Goal: Information Seeking & Learning: Understand process/instructions

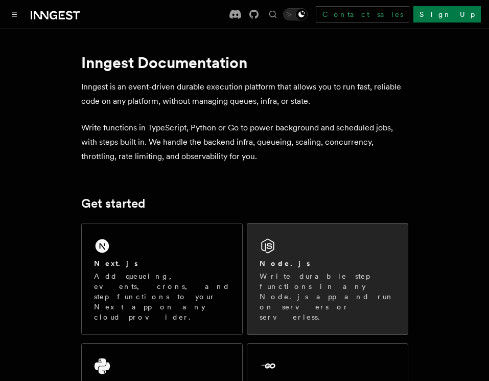
click at [290, 247] on div "Node.js Write durable step functions in any Node.js app and run on servers or s…" at bounding box center [327, 278] width 160 height 111
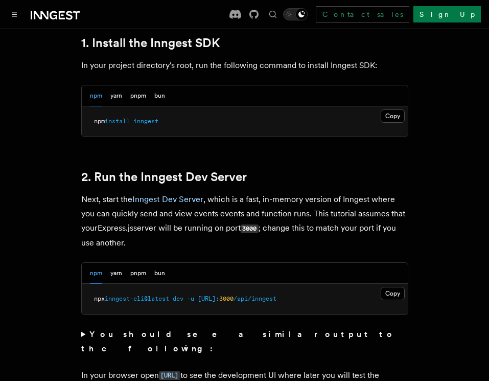
scroll to position [700, 0]
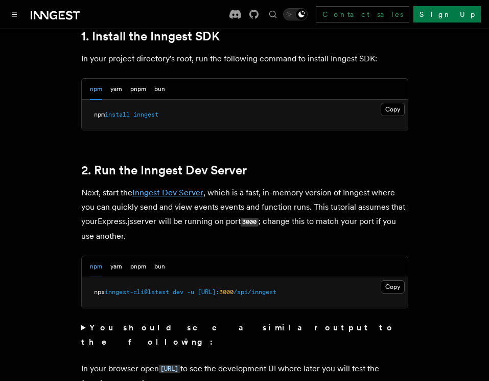
click at [170, 197] on link "Inngest Dev Server" at bounding box center [167, 192] width 71 height 10
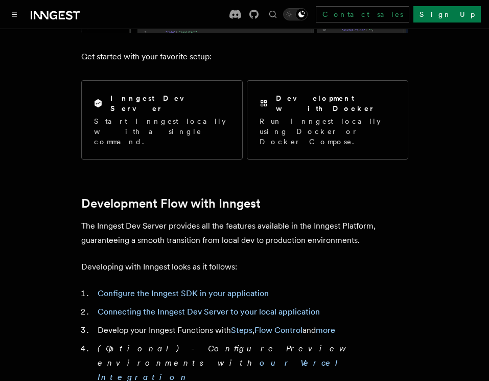
scroll to position [297, 0]
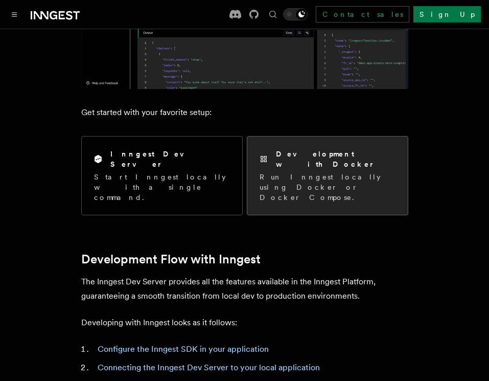
click at [323, 172] on p "Run Inngest locally using Docker or Docker Compose." at bounding box center [327, 187] width 136 height 31
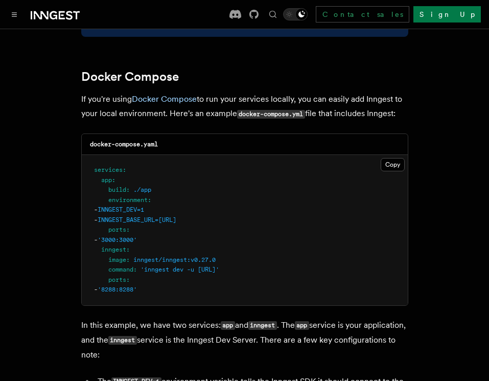
scroll to position [694, 0]
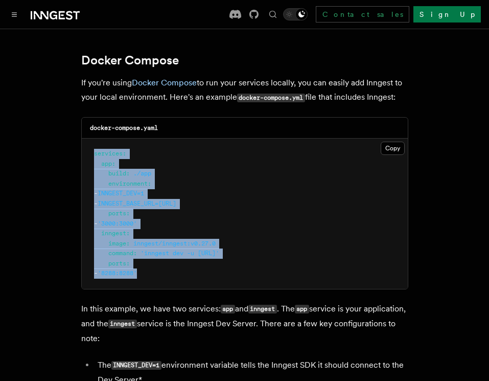
drag, startPoint x: 167, startPoint y: 284, endPoint x: 84, endPoint y: 168, distance: 142.2
click at [84, 168] on pre "services : app : build : ./app environment : - INNGEST_DEV=1 - INNGEST_BASE_URL…" at bounding box center [245, 213] width 326 height 150
click at [390, 155] on button "Copy Copied" at bounding box center [393, 147] width 24 height 13
